Goal: Task Accomplishment & Management: Manage account settings

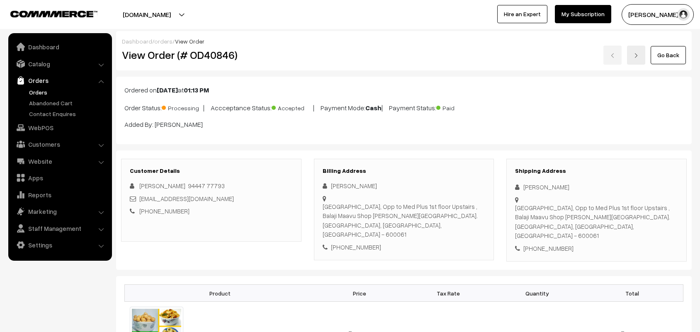
scroll to position [363, 0]
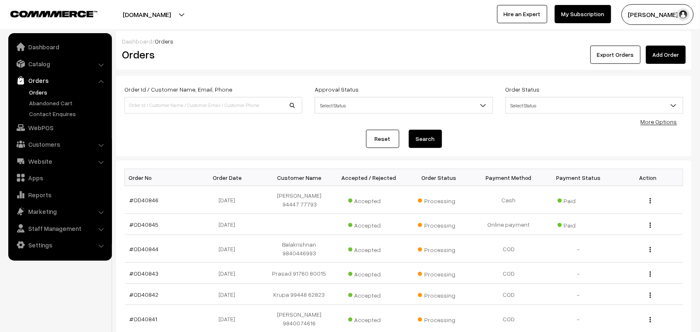
scroll to position [52, 0]
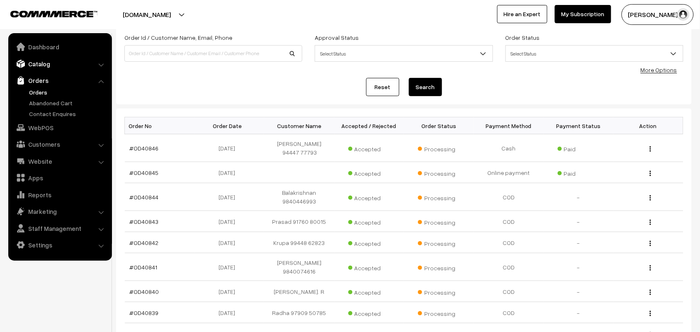
click at [44, 67] on link "Catalog" at bounding box center [59, 63] width 99 height 15
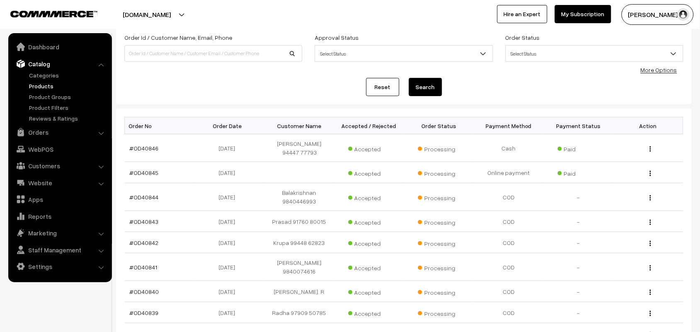
click at [41, 84] on link "Products" at bounding box center [68, 86] width 82 height 9
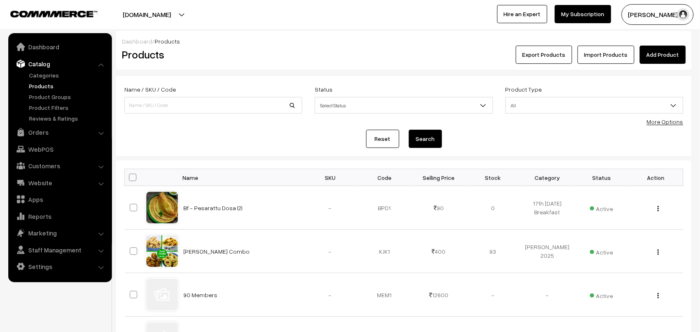
click at [660, 121] on link "More Options" at bounding box center [665, 121] width 36 height 7
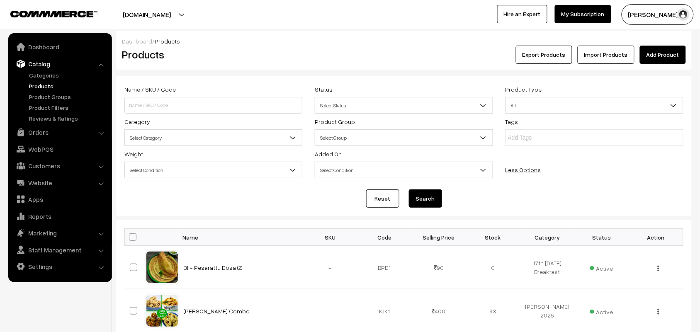
click at [199, 141] on span "Select Category" at bounding box center [213, 138] width 177 height 15
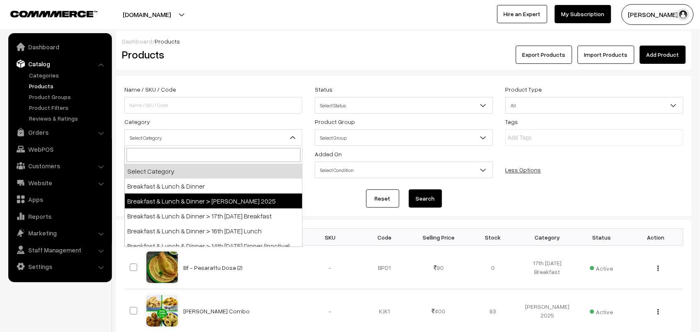
select select "70"
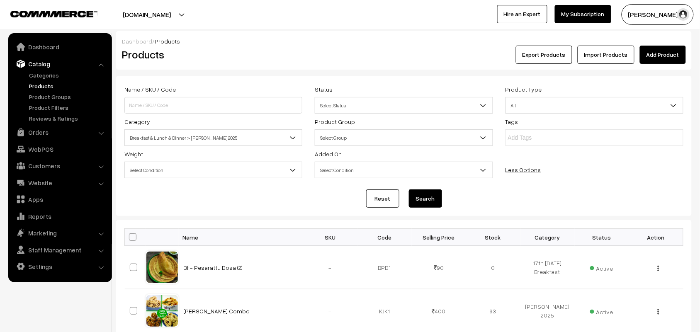
click at [432, 200] on button "Search" at bounding box center [425, 198] width 33 height 18
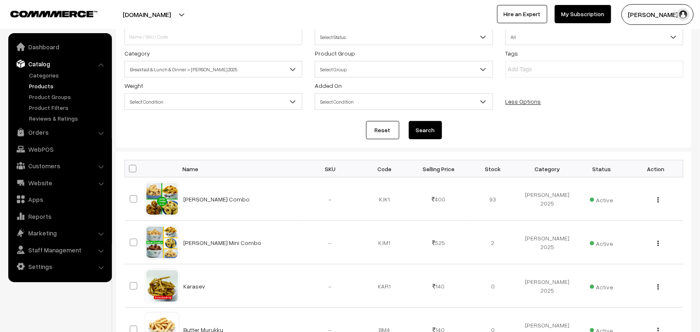
scroll to position [155, 0]
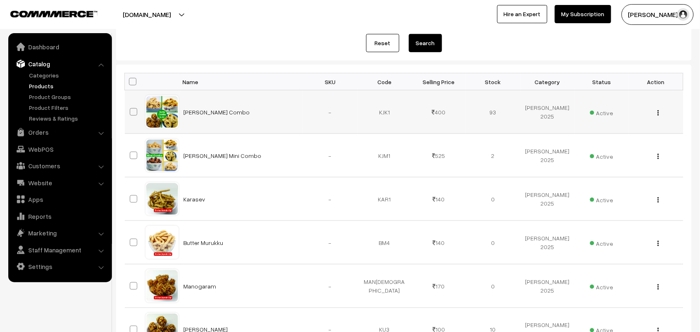
click at [658, 113] on img "button" at bounding box center [658, 112] width 1 height 5
click at [641, 144] on link "Edit" at bounding box center [621, 142] width 70 height 18
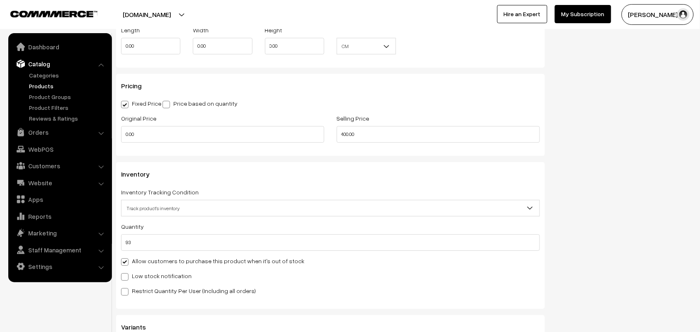
scroll to position [674, 0]
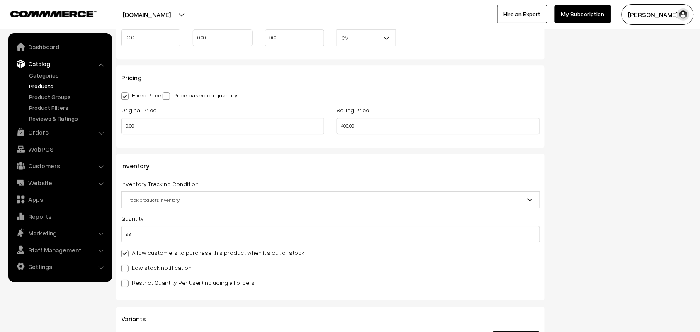
click at [157, 256] on label "Allow customers to purchase this product when it's out of stock" at bounding box center [212, 252] width 183 height 9
click at [126, 255] on input "Allow customers to purchase this product when it's out of stock" at bounding box center [123, 252] width 5 height 5
checkbox input "false"
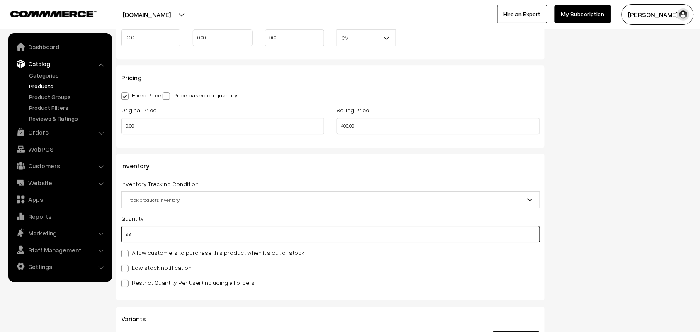
drag, startPoint x: 157, startPoint y: 233, endPoint x: 120, endPoint y: 271, distance: 52.2
click at [11, 241] on body "Thank you for showing interest. Our team will call you shortly. Close [DOMAIN_N…" at bounding box center [350, 72] width 700 height 1492
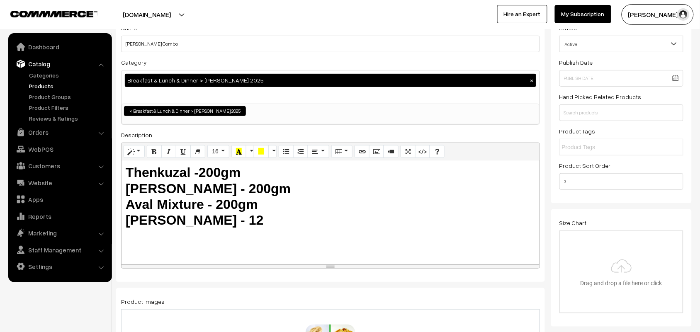
scroll to position [25, 0]
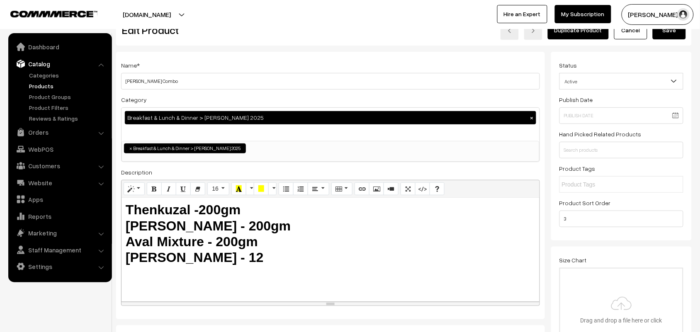
type input "0"
click at [668, 34] on button "Save" at bounding box center [669, 30] width 33 height 18
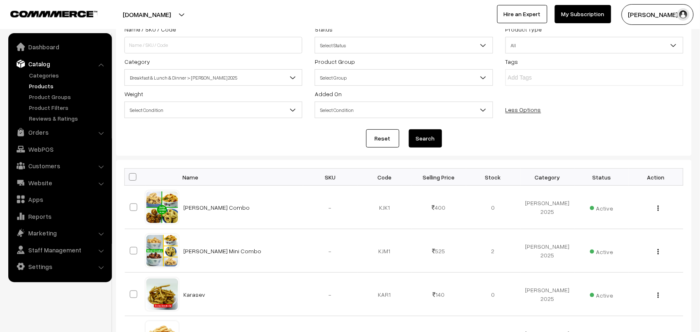
scroll to position [155, 0]
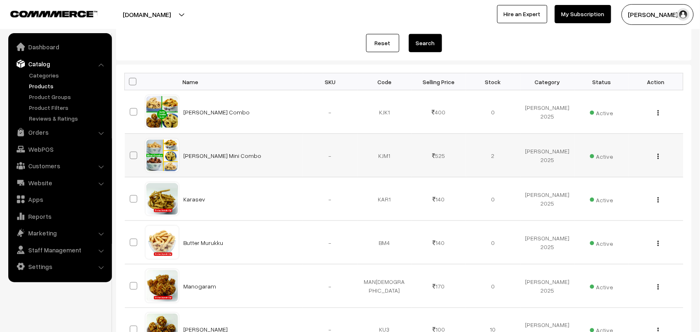
click at [658, 157] on img "button" at bounding box center [658, 156] width 1 height 5
click at [631, 194] on link "Edit" at bounding box center [621, 186] width 70 height 18
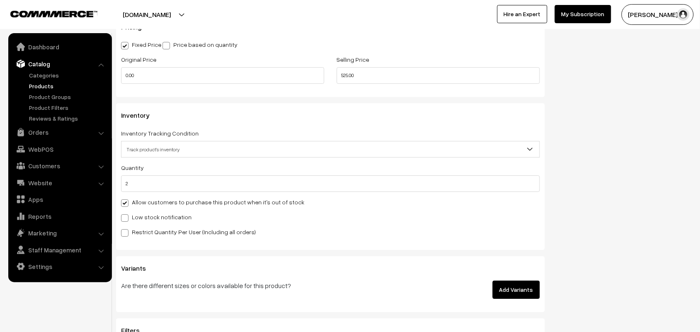
scroll to position [726, 0]
click at [152, 205] on label "Allow customers to purchase this product when it's out of stock" at bounding box center [212, 201] width 183 height 9
click at [126, 203] on input "Allow customers to purchase this product when it's out of stock" at bounding box center [123, 200] width 5 height 5
checkbox input "false"
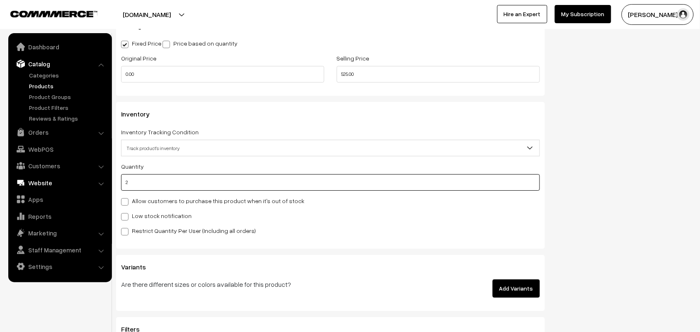
drag, startPoint x: 96, startPoint y: 187, endPoint x: 38, endPoint y: 189, distance: 58.5
click at [44, 191] on body "Thank you for showing interest. Our team will call you shortly. Close [DOMAIN_N…" at bounding box center [350, 20] width 700 height 1492
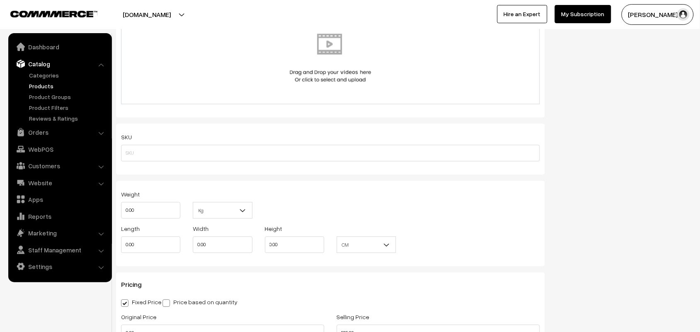
scroll to position [0, 0]
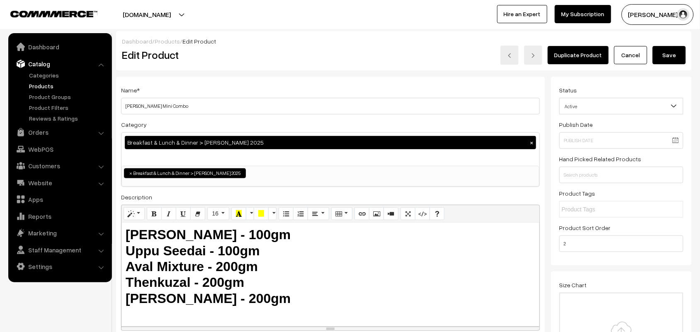
type input "0"
click at [676, 54] on button "Save" at bounding box center [669, 55] width 33 height 18
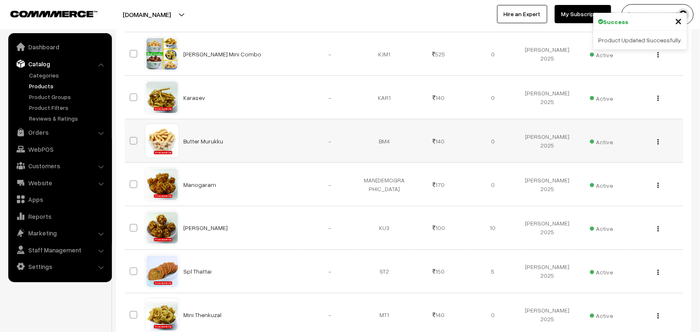
scroll to position [311, 0]
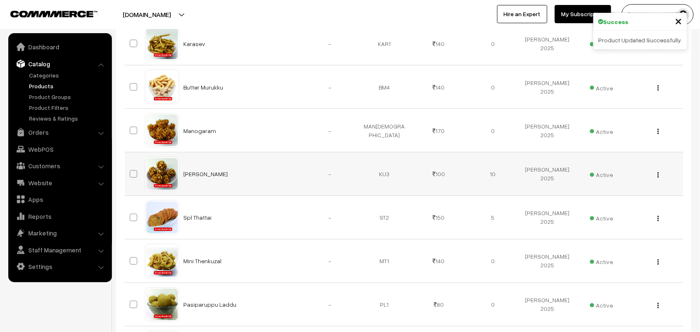
click at [658, 177] on img "button" at bounding box center [658, 174] width 1 height 5
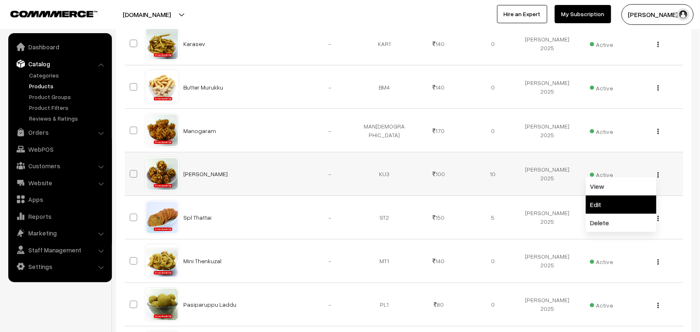
click at [608, 208] on link "Edit" at bounding box center [621, 205] width 70 height 18
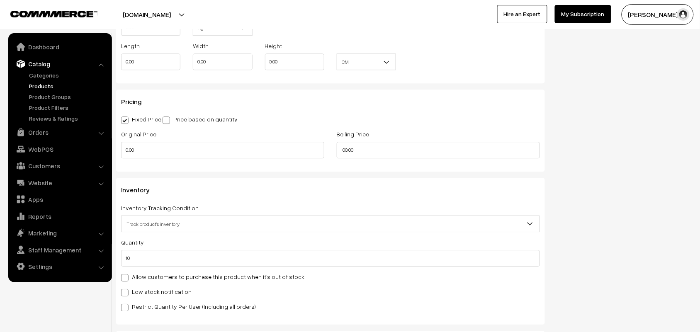
scroll to position [674, 0]
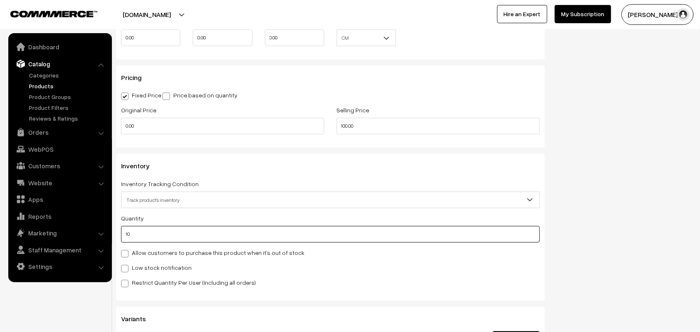
click at [148, 231] on input "10" at bounding box center [330, 234] width 419 height 17
drag, startPoint x: 161, startPoint y: 237, endPoint x: 0, endPoint y: 252, distance: 161.6
click at [0, 252] on body "Thank you for showing interest. Our team will call you shortly. Close annamfood…" at bounding box center [350, 72] width 700 height 1492
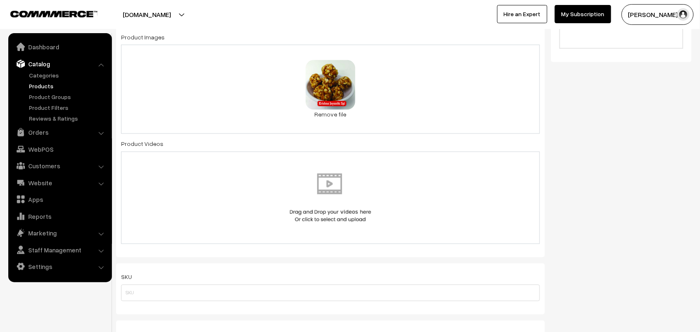
scroll to position [0, 0]
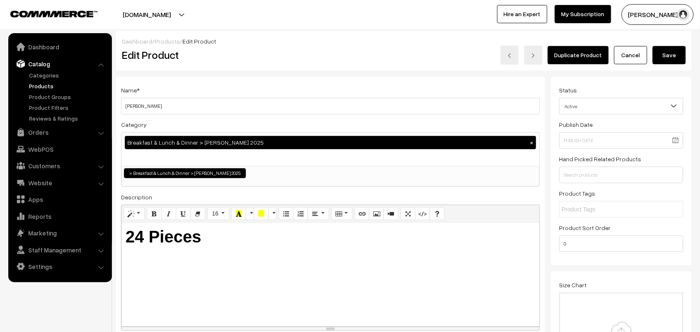
type input "0"
click at [675, 51] on button "Save" at bounding box center [669, 55] width 33 height 18
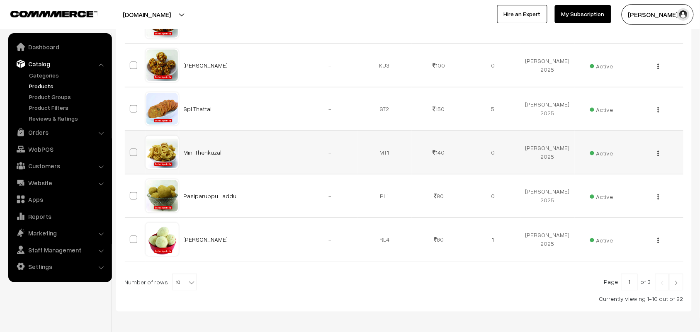
scroll to position [403, 0]
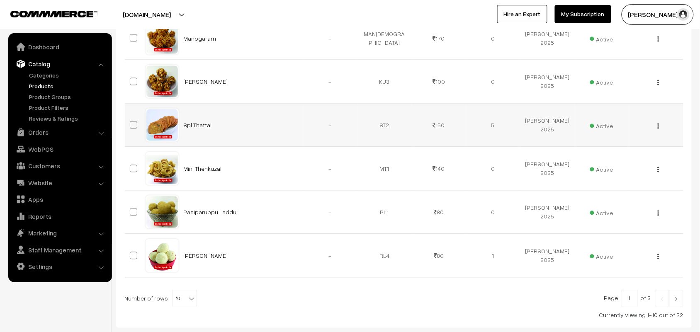
click at [658, 125] on img "button" at bounding box center [658, 126] width 1 height 5
click at [591, 159] on link "Edit" at bounding box center [621, 156] width 70 height 18
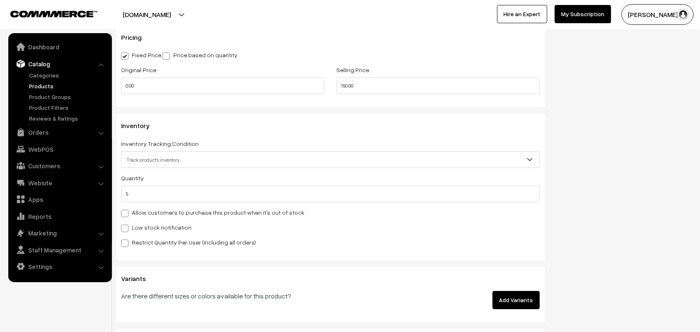
scroll to position [726, 0]
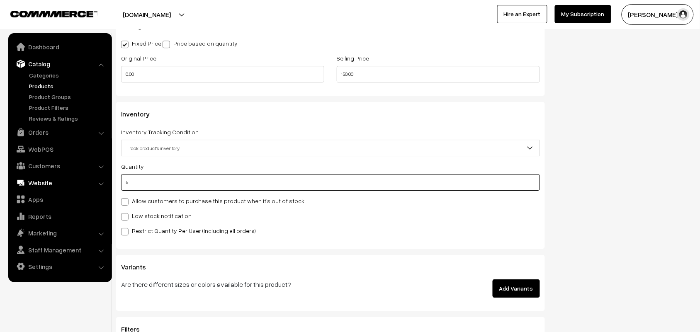
drag, startPoint x: 149, startPoint y: 180, endPoint x: 51, endPoint y: 187, distance: 98.9
click at [52, 187] on body "Thank you for showing interest. Our team will call you shortly. Close annamfood…" at bounding box center [350, 20] width 700 height 1492
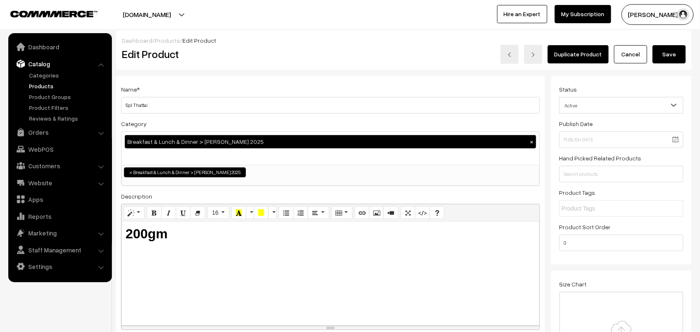
scroll to position [0, 0]
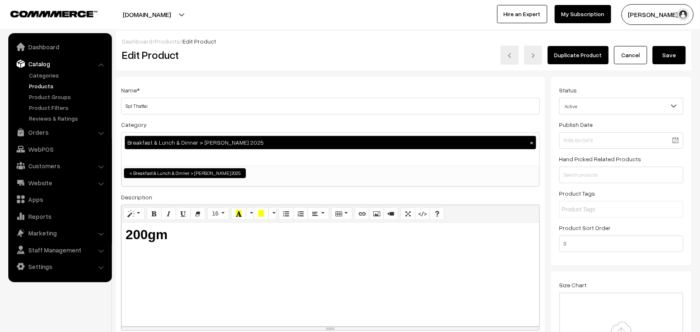
type input "0"
drag, startPoint x: 672, startPoint y: 65, endPoint x: 665, endPoint y: 63, distance: 7.1
click at [671, 63] on div "Dashboard / Products / Edit Product Edit Product Duplicate Product Cancel Save" at bounding box center [403, 50] width 575 height 39
click at [676, 52] on button "Save" at bounding box center [669, 55] width 33 height 18
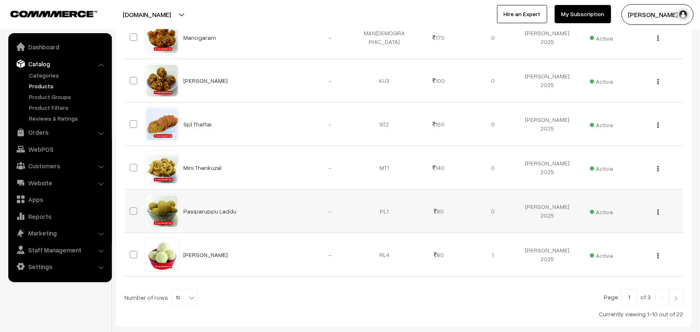
scroll to position [455, 0]
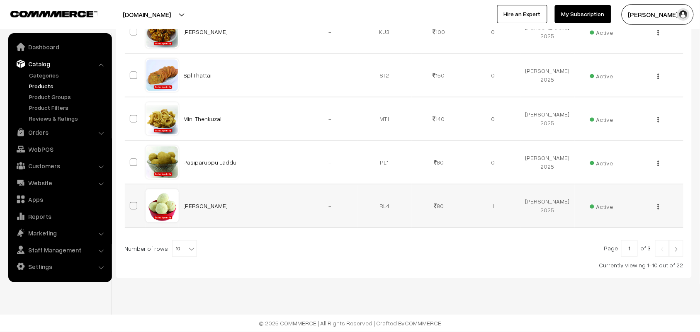
click at [658, 206] on img "button" at bounding box center [658, 206] width 1 height 5
click at [635, 228] on link "Edit" at bounding box center [621, 237] width 70 height 18
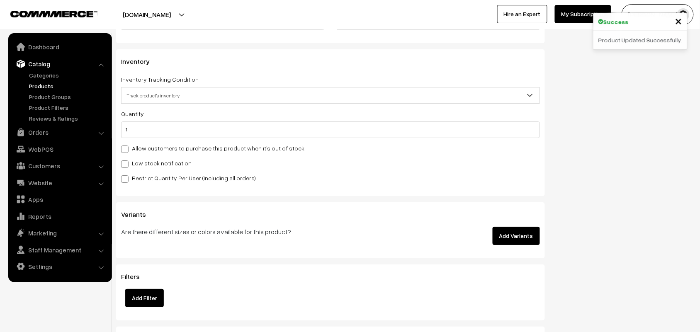
scroll to position [777, 0]
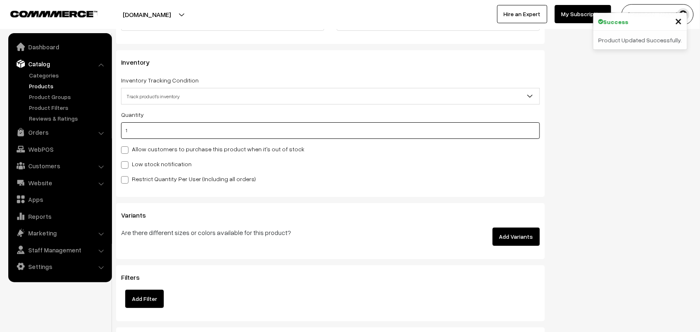
drag, startPoint x: 164, startPoint y: 136, endPoint x: 0, endPoint y: 153, distance: 164.7
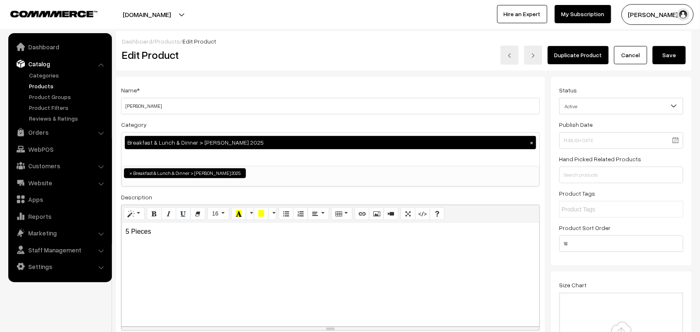
type input "0"
click at [675, 59] on button "Save" at bounding box center [669, 55] width 33 height 18
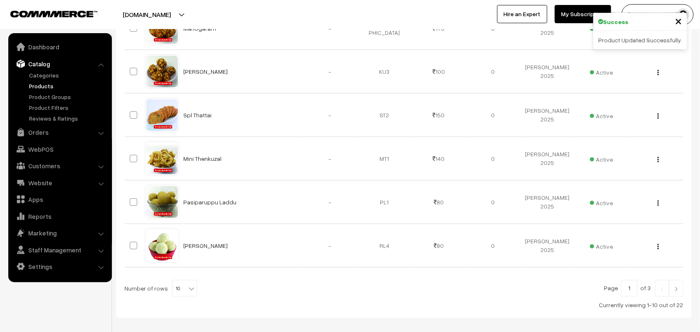
scroll to position [455, 0]
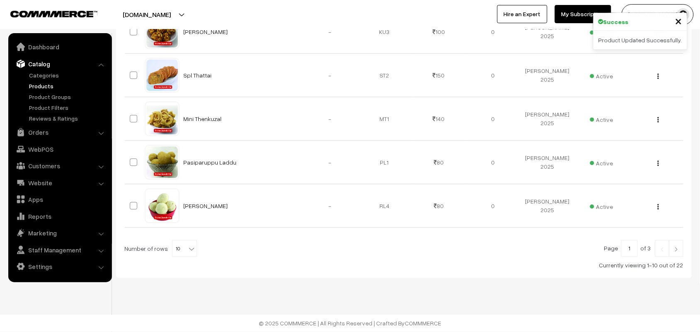
click at [175, 252] on span "10" at bounding box center [184, 249] width 24 height 17
select select "90"
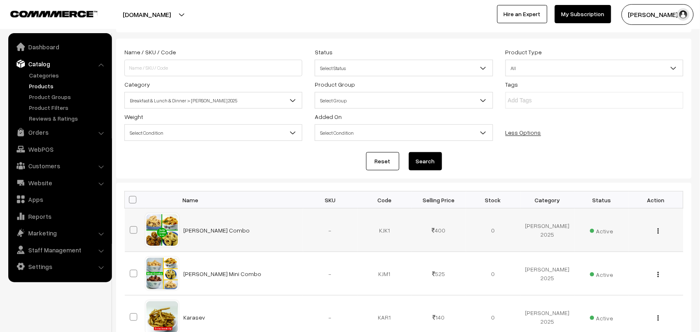
scroll to position [52, 0]
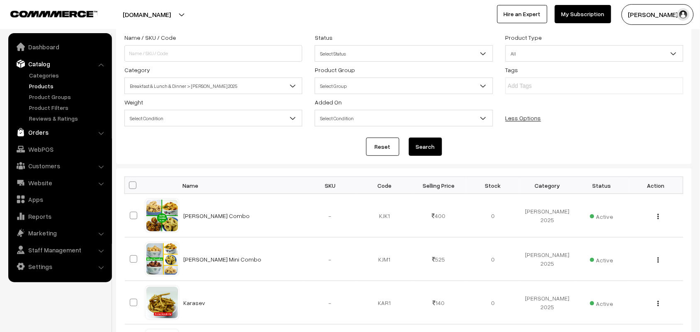
click at [46, 131] on link "Orders" at bounding box center [59, 132] width 99 height 15
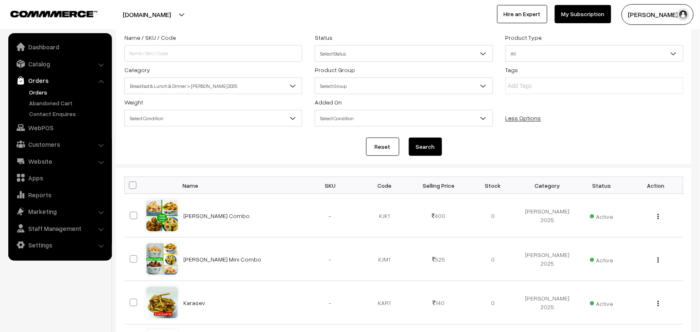
click at [55, 89] on link "Orders" at bounding box center [68, 92] width 82 height 9
